Goal: Information Seeking & Learning: Learn about a topic

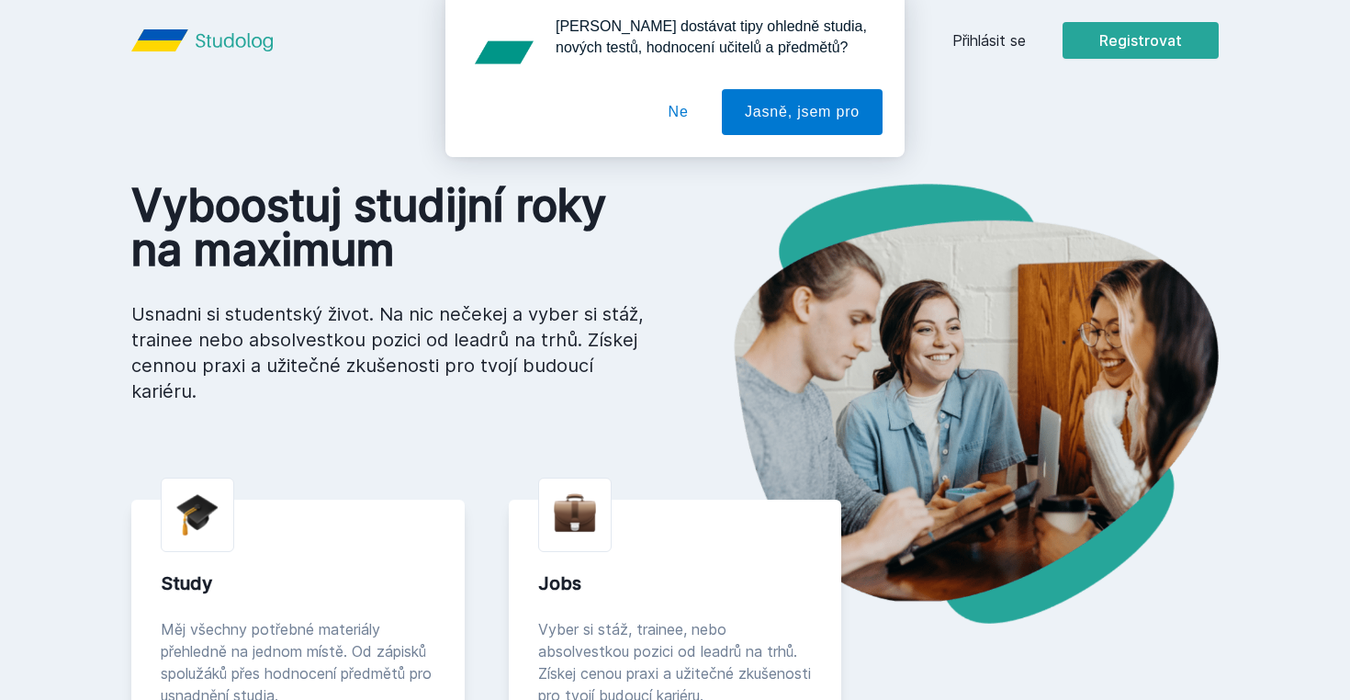
click at [691, 115] on button "Ne" at bounding box center [678, 118] width 66 height 46
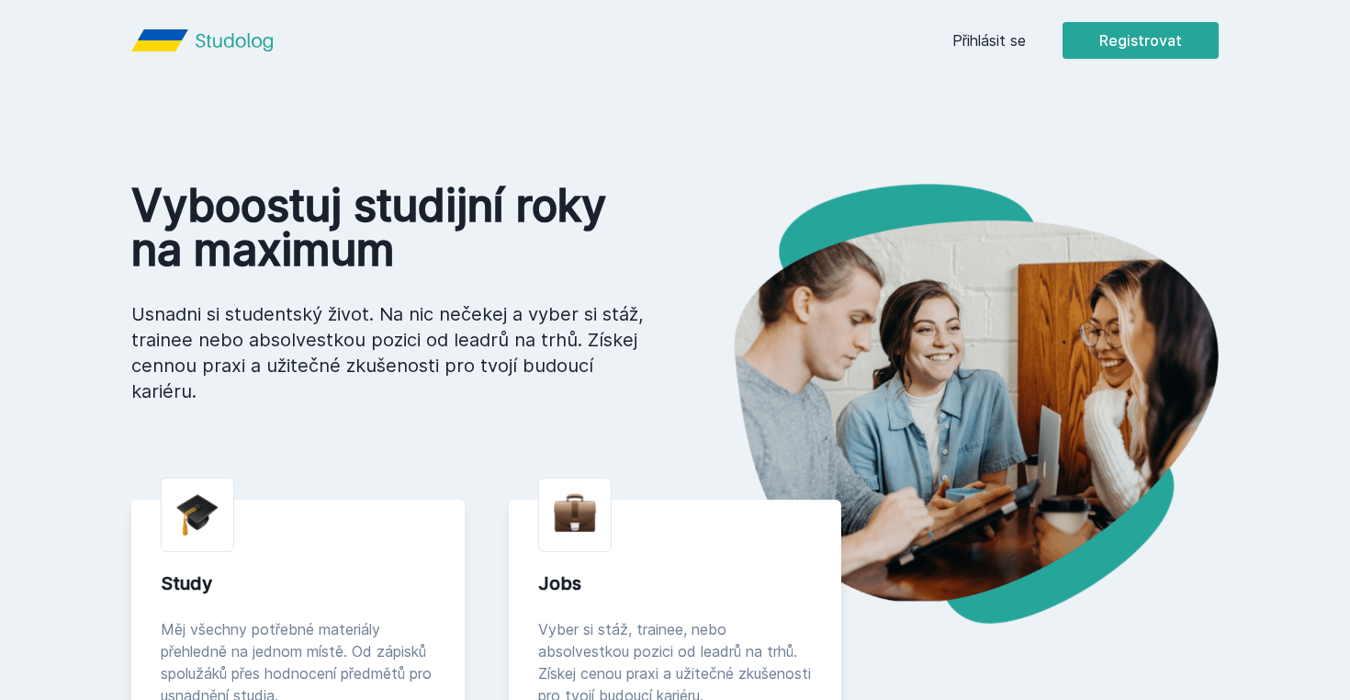
click at [1006, 39] on link "Přihlásit se" at bounding box center [988, 40] width 73 height 22
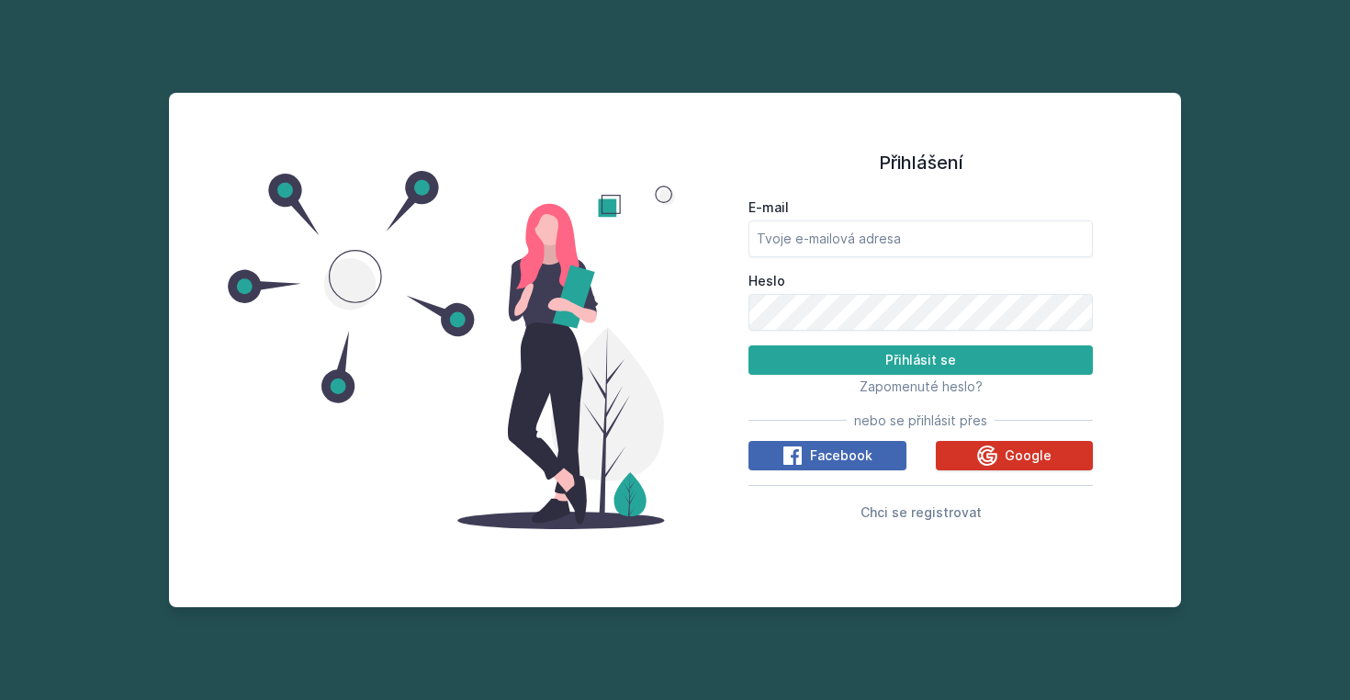
click at [974, 450] on button "Google" at bounding box center [1015, 455] width 158 height 29
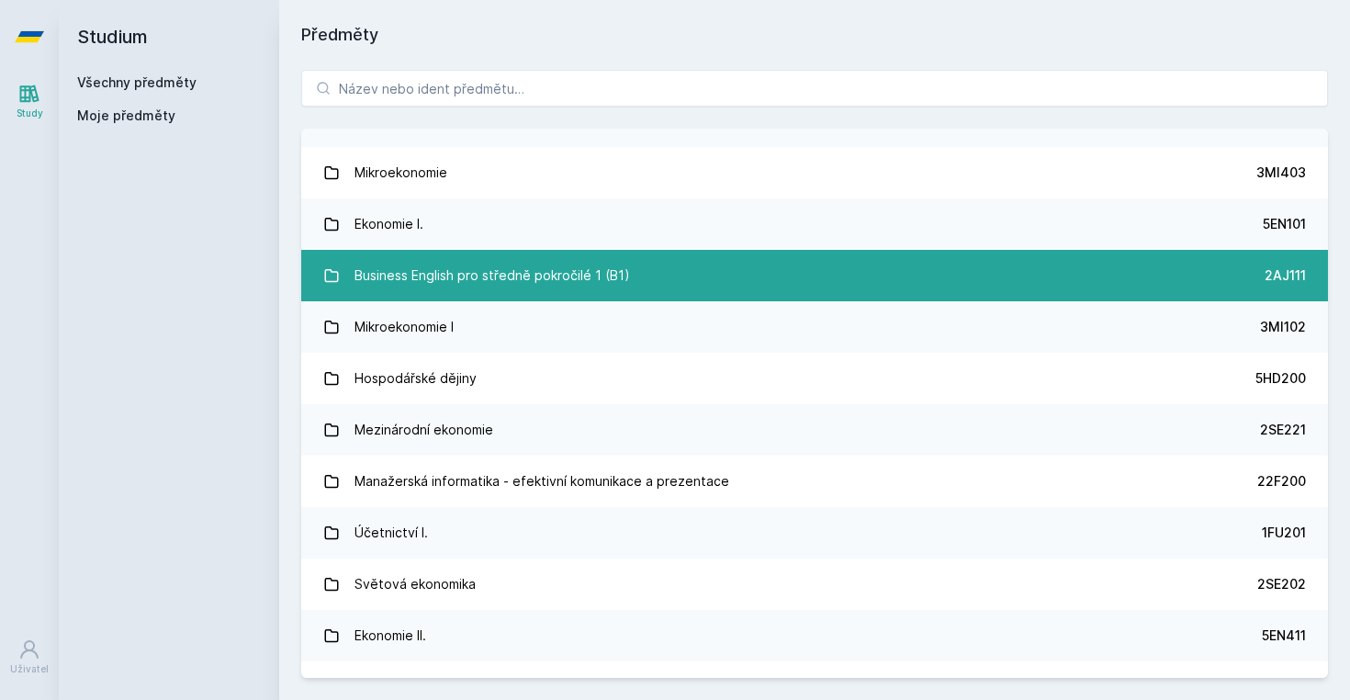
scroll to position [297, 0]
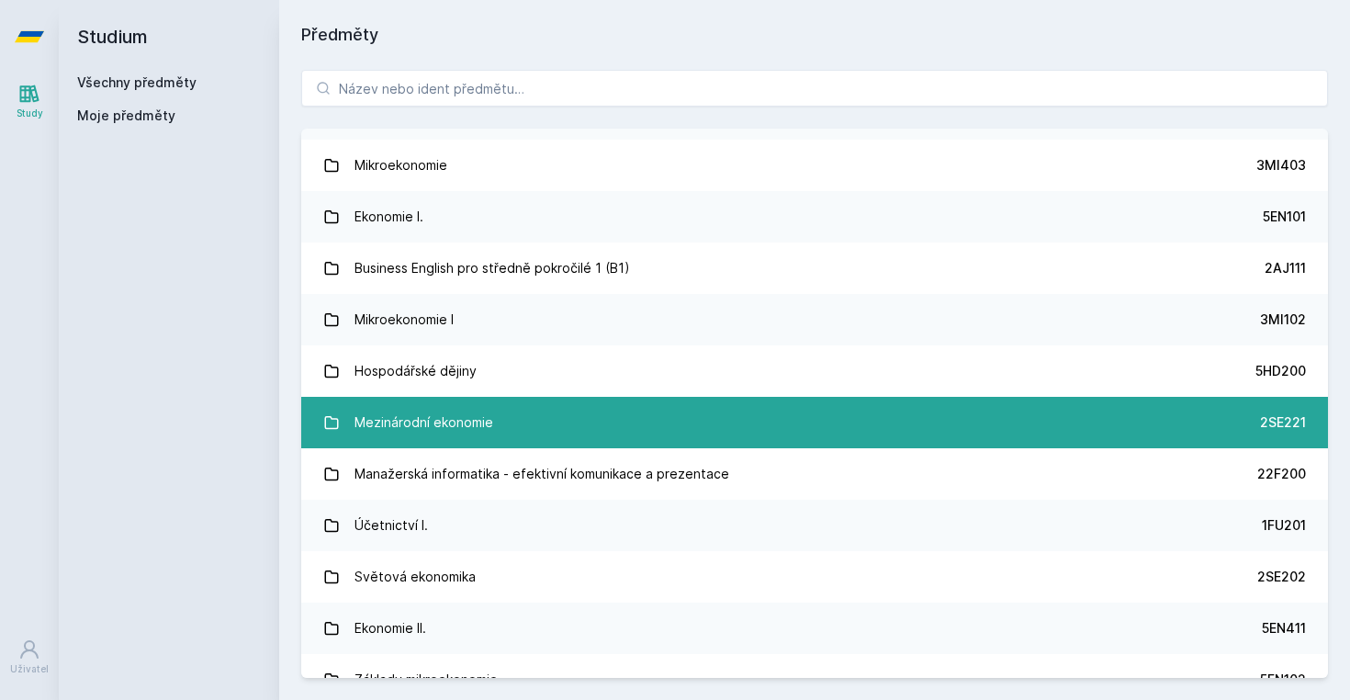
click at [422, 422] on div "Mezinárodní ekonomie" at bounding box center [423, 422] width 139 height 37
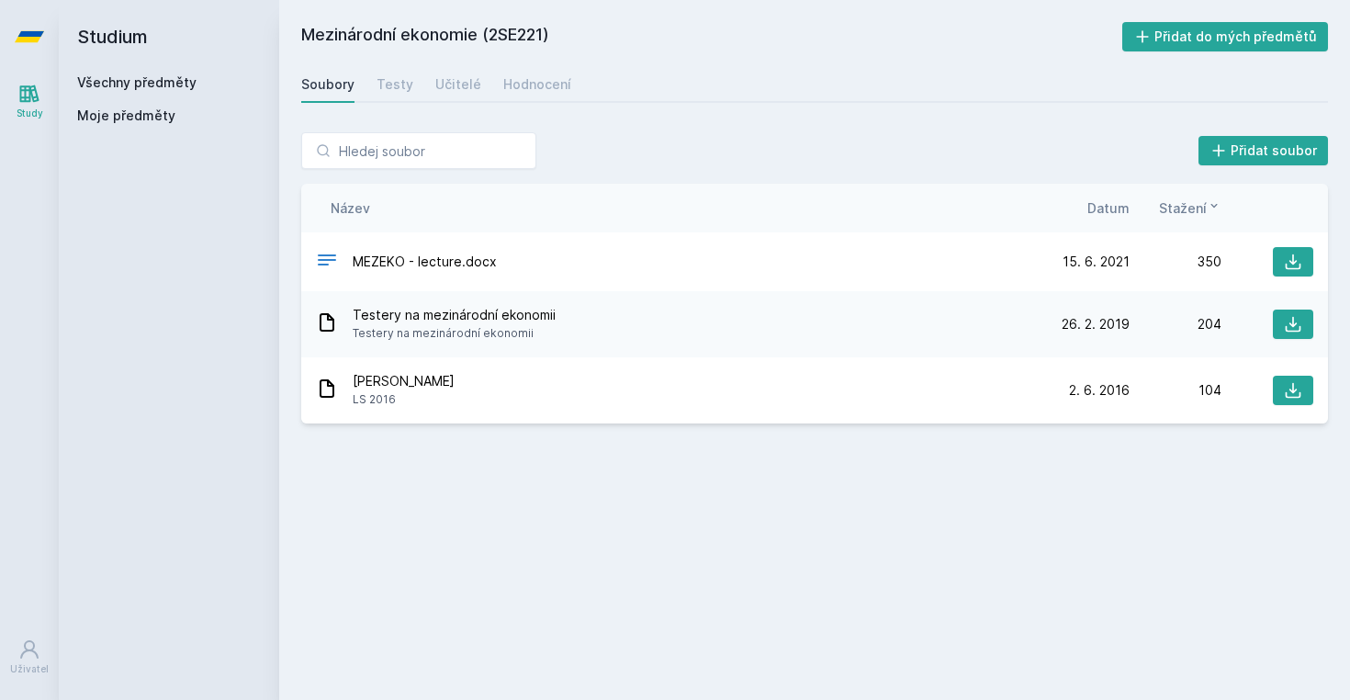
click at [513, 322] on span "Testery na mezinárodní ekonomii" at bounding box center [454, 315] width 203 height 18
click at [328, 327] on icon at bounding box center [327, 322] width 22 height 22
click at [1298, 321] on icon at bounding box center [1292, 324] width 18 height 18
click at [37, 47] on icon at bounding box center [29, 36] width 29 height 73
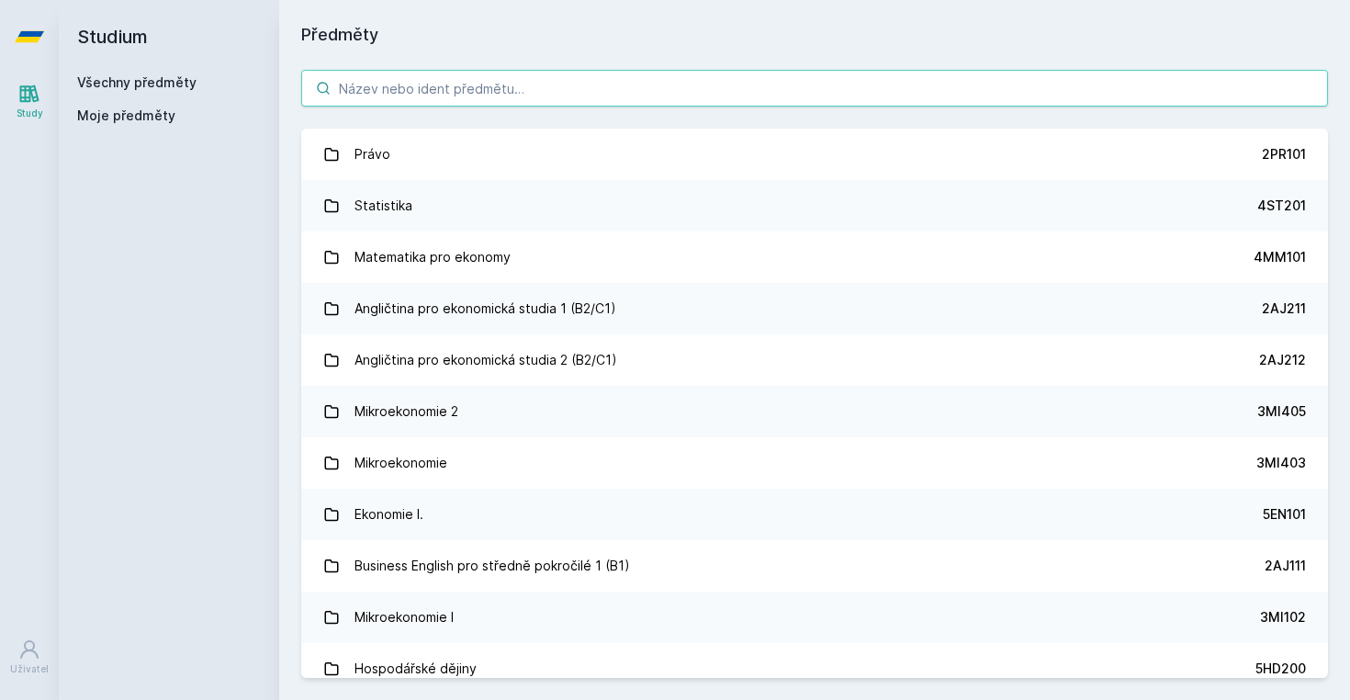
click at [433, 96] on input "search" at bounding box center [814, 88] width 1026 height 37
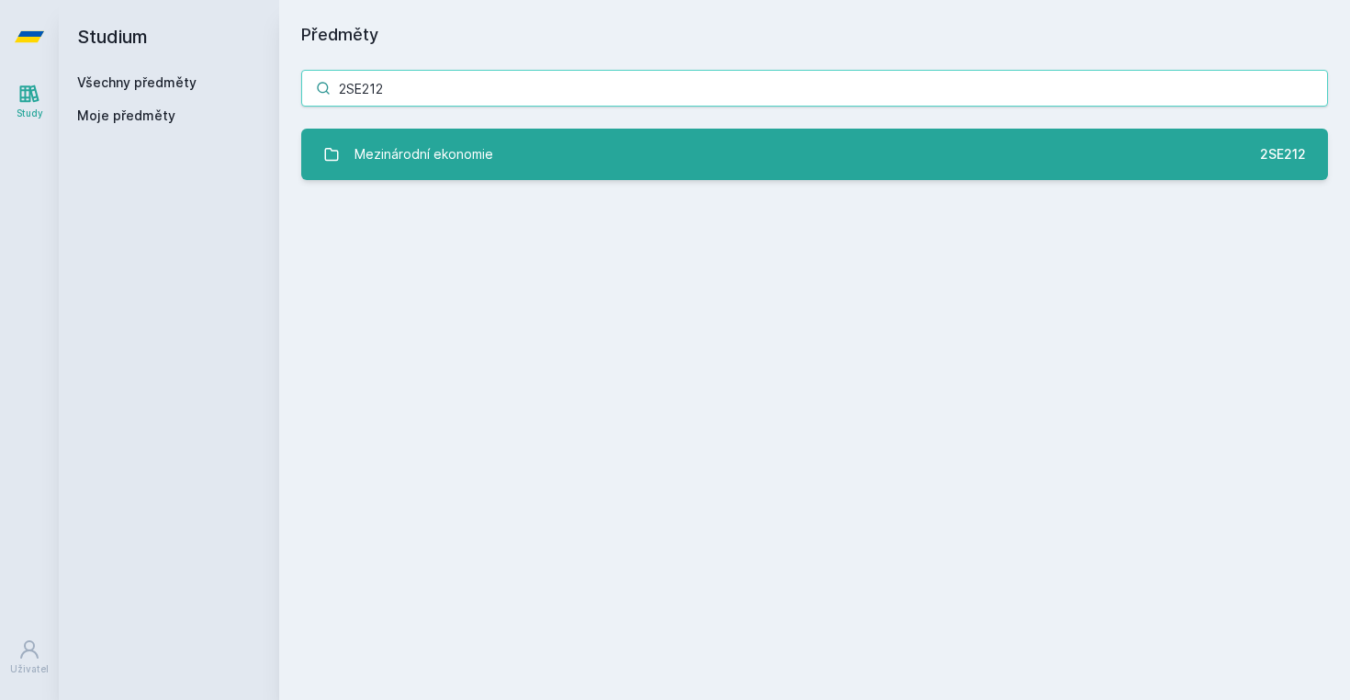
type input "2SE212"
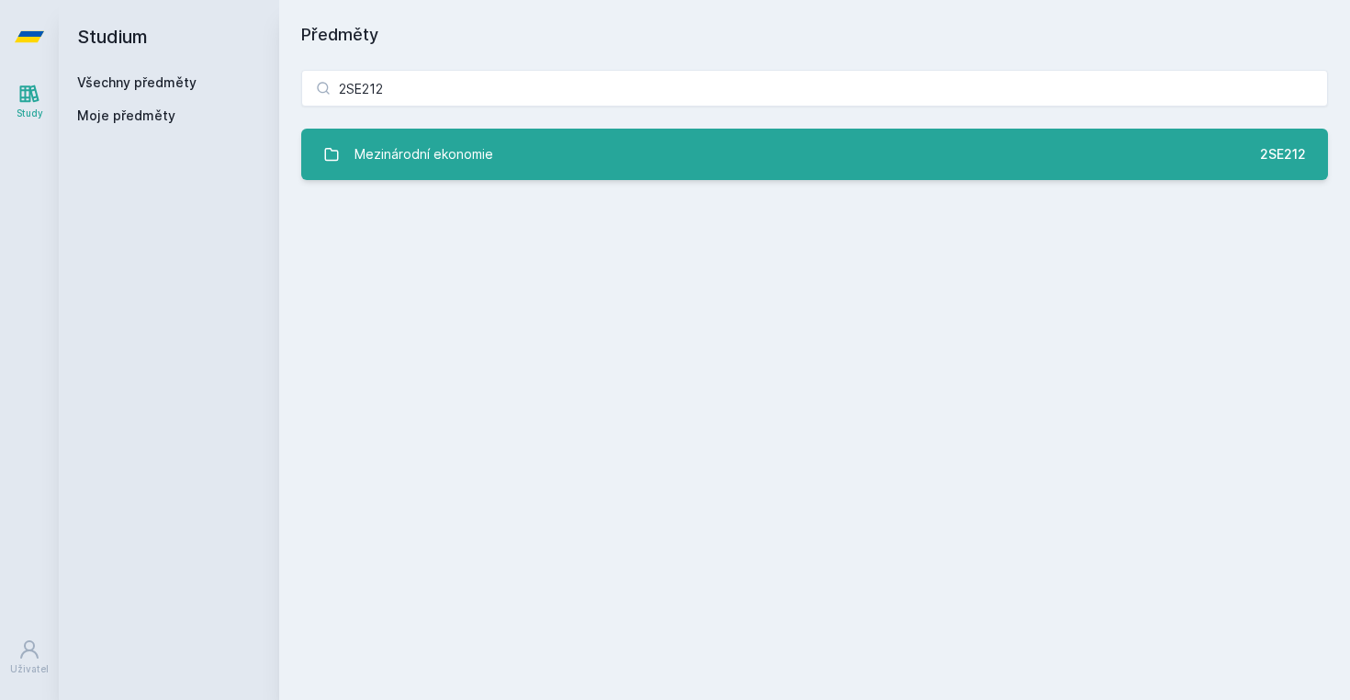
click at [476, 151] on div "Mezinárodní ekonomie" at bounding box center [423, 154] width 139 height 37
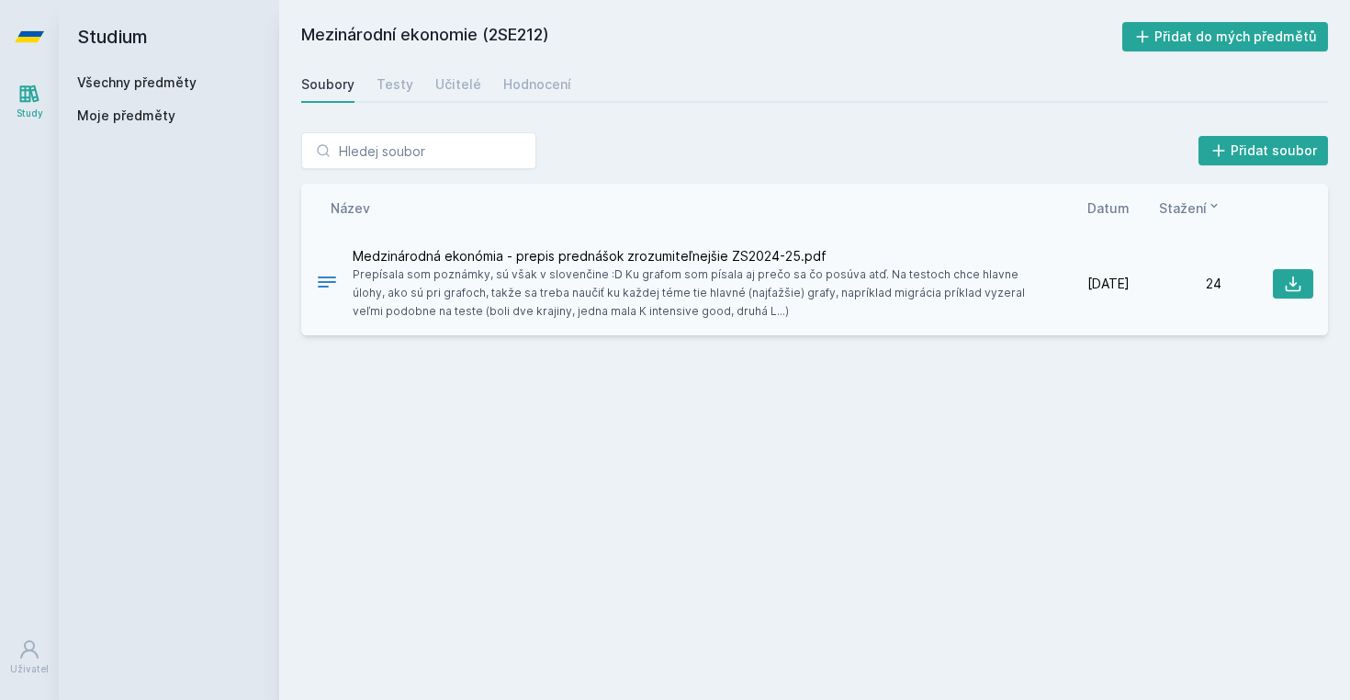
click at [723, 310] on span "Prepísala som poznámky, sú však v slovenčine :D Ku grafom som písala aj prečo s…" at bounding box center [692, 292] width 678 height 55
click at [732, 259] on span "Medzinárodná ekonómia - prepis prednášok zrozumiteľnejšie ZS2024-25.pdf" at bounding box center [692, 256] width 678 height 18
click at [317, 280] on icon at bounding box center [327, 282] width 22 height 22
drag, startPoint x: 317, startPoint y: 280, endPoint x: 730, endPoint y: 302, distance: 413.7
click at [319, 280] on icon at bounding box center [327, 282] width 22 height 22
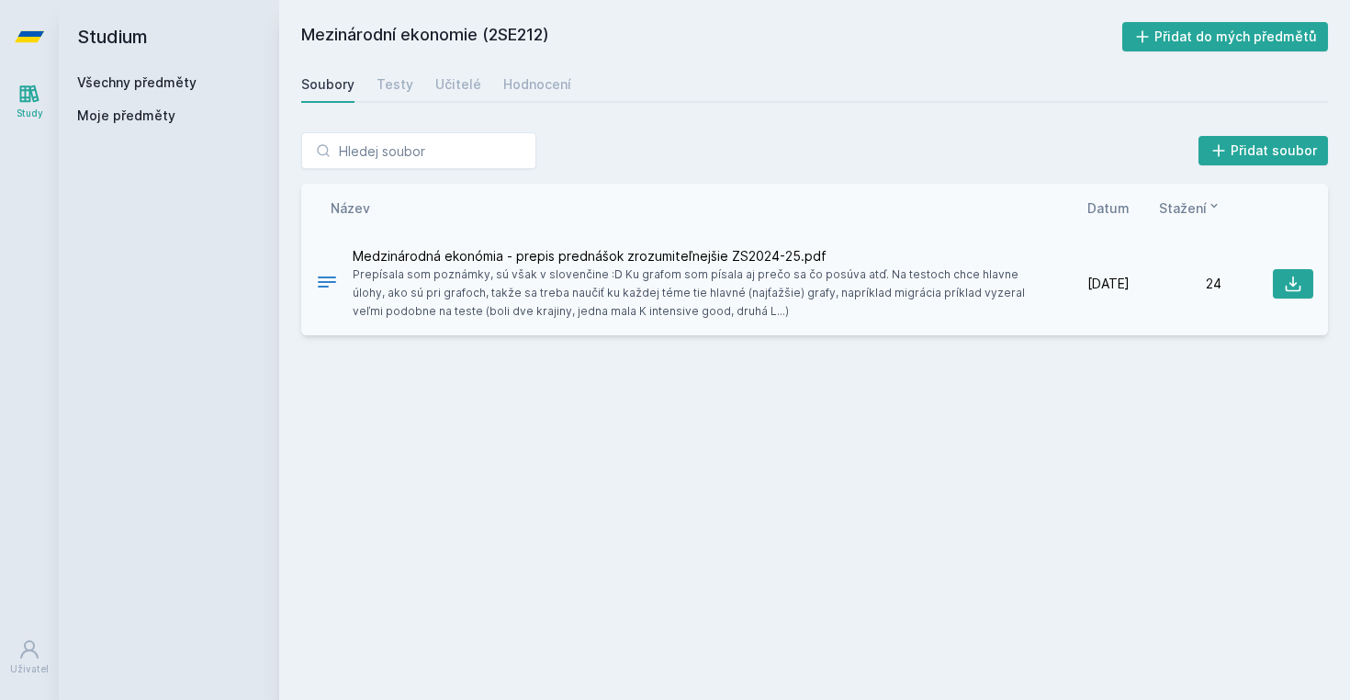
click at [817, 295] on span "Prepísala som poznámky, sú však v slovenčine :D Ku grafom som písala aj prečo s…" at bounding box center [692, 292] width 678 height 55
click at [1296, 284] on icon at bounding box center [1292, 284] width 18 height 18
click at [30, 34] on icon at bounding box center [29, 36] width 29 height 11
